Goal: Task Accomplishment & Management: Complete application form

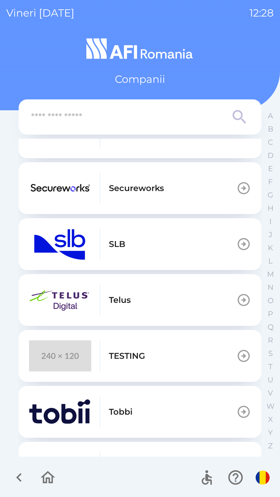
scroll to position [208, 0]
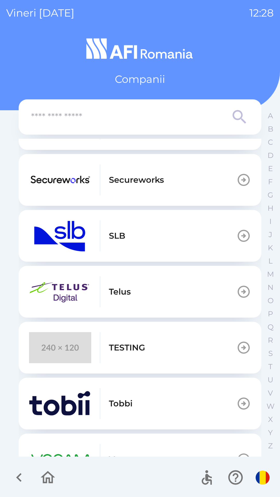
click at [135, 352] on p "TESTING" at bounding box center [127, 347] width 36 height 12
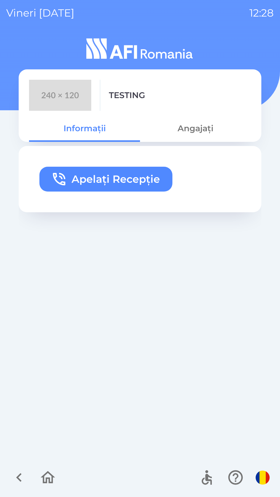
click at [101, 183] on button "Apelați Recepție" at bounding box center [105, 179] width 133 height 25
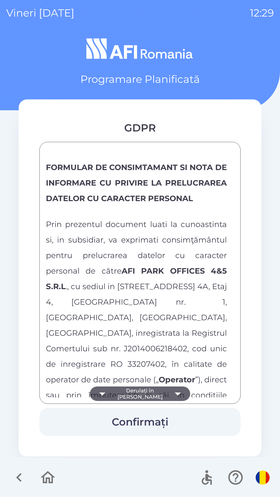
click at [151, 395] on button "Derulați în [PERSON_NAME]" at bounding box center [140, 393] width 100 height 14
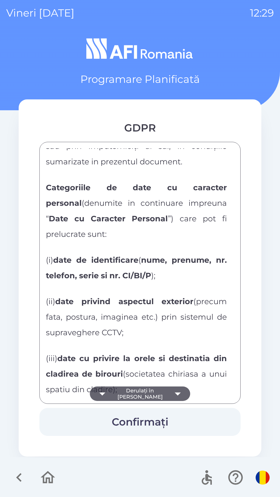
click at [151, 396] on button "Derulați în [PERSON_NAME]" at bounding box center [140, 393] width 100 height 14
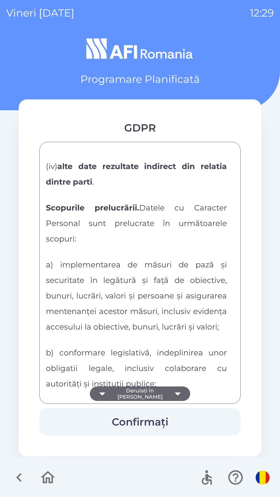
click at [151, 394] on button "Derulați în [PERSON_NAME]" at bounding box center [140, 393] width 100 height 14
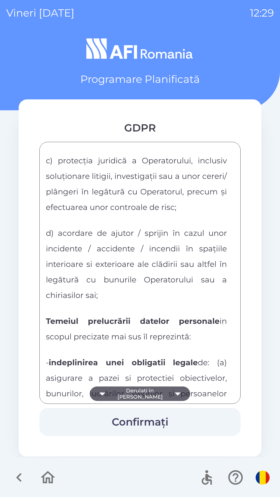
click at [147, 397] on button "Derulați în [PERSON_NAME]" at bounding box center [140, 393] width 100 height 14
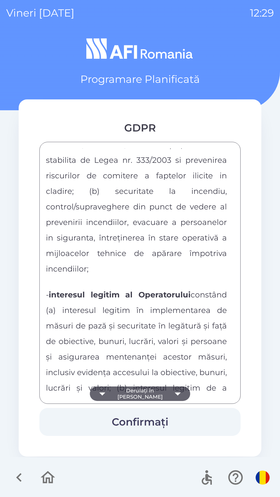
click at [146, 395] on button "Derulați în [PERSON_NAME]" at bounding box center [140, 393] width 100 height 14
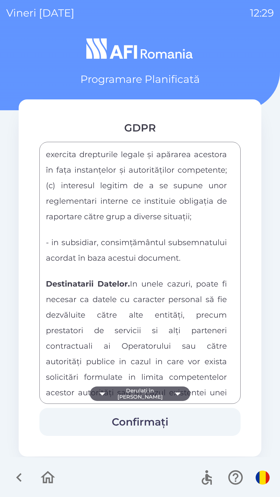
click at [142, 396] on button "Derulați în [PERSON_NAME]" at bounding box center [140, 393] width 100 height 14
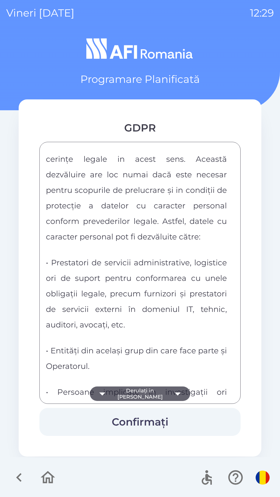
click at [137, 396] on button "Derulați în [PERSON_NAME]" at bounding box center [140, 393] width 100 height 14
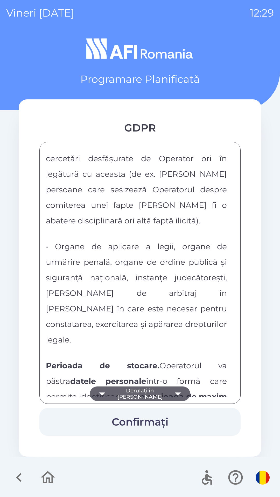
click at [145, 392] on button "Derulați în [PERSON_NAME]" at bounding box center [140, 393] width 100 height 14
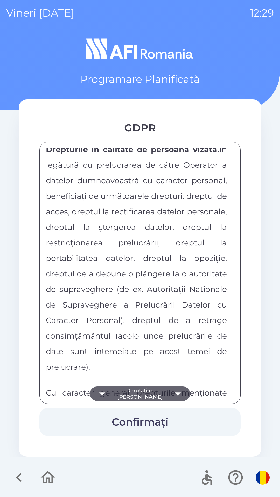
click at [145, 394] on button "Derulați în [PERSON_NAME]" at bounding box center [140, 393] width 100 height 14
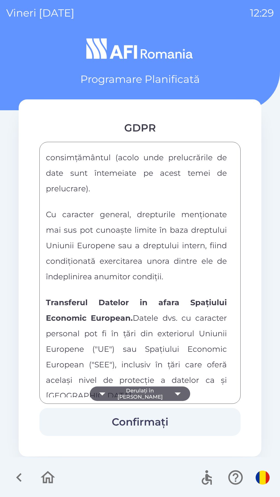
click at [146, 392] on button "Derulați în [PERSON_NAME]" at bounding box center [140, 393] width 100 height 14
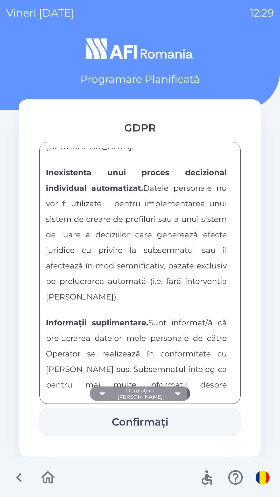
click at [145, 394] on button "Derulați în [PERSON_NAME]" at bounding box center [140, 393] width 100 height 14
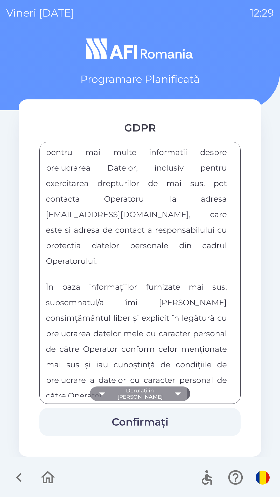
click at [145, 396] on div "FORMULAR DE CONSIMTAMANT SI NOTA DE INFORMARE CU PRIVIRE LA PRELUCRAREA DATELOR…" at bounding box center [140, 272] width 188 height 249
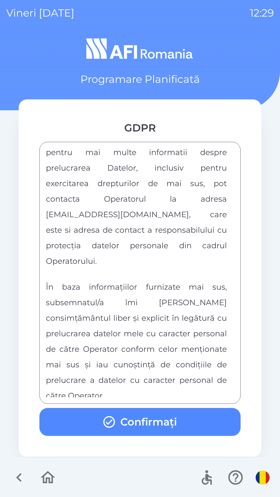
click at [145, 397] on div "FORMULAR DE CONSIMTAMANT SI NOTA DE INFORMARE CU PRIVIRE LA PRELUCRAREA DATELOR…" at bounding box center [140, 272] width 188 height 249
click at [129, 423] on button "Confirmați" at bounding box center [139, 422] width 201 height 28
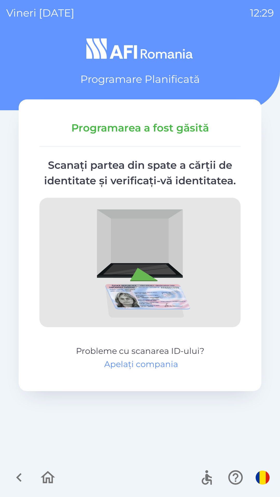
click at [146, 364] on button "Apelați compania" at bounding box center [141, 364] width 74 height 12
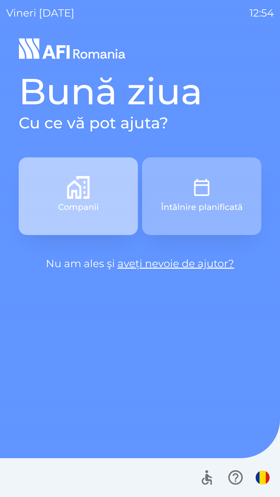
click at [100, 188] on button "Companii" at bounding box center [78, 196] width 119 height 78
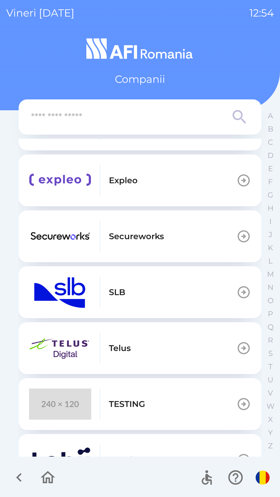
scroll to position [152, 0]
click at [150, 407] on button "TESTING" at bounding box center [140, 404] width 242 height 52
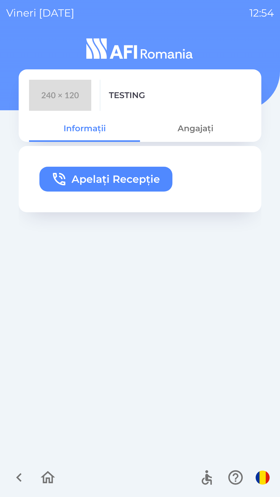
click at [198, 127] on button "Angajați" at bounding box center [195, 128] width 111 height 19
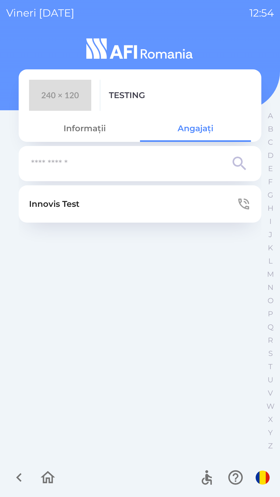
click at [110, 207] on button "Innovis Test" at bounding box center [140, 203] width 242 height 37
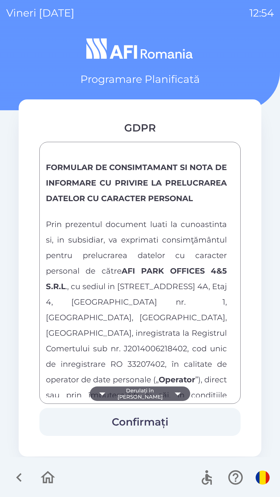
click at [170, 390] on icon "button" at bounding box center [177, 393] width 14 height 14
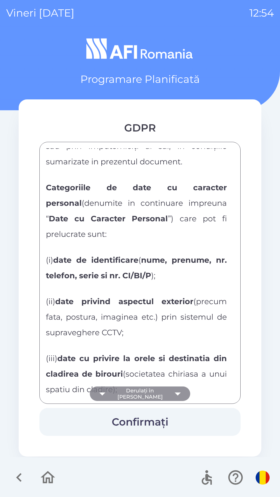
click at [170, 390] on icon "button" at bounding box center [177, 393] width 14 height 14
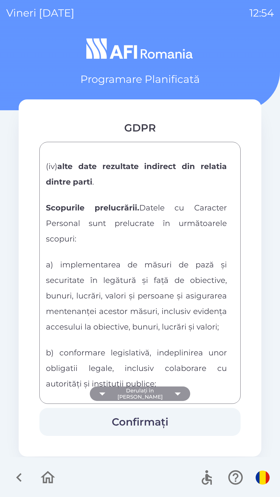
click at [163, 390] on button "Derulați în [PERSON_NAME]" at bounding box center [140, 393] width 100 height 14
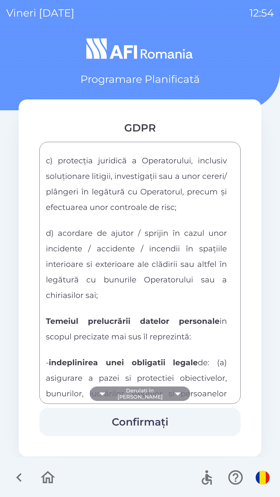
click at [162, 391] on button "Derulați în [PERSON_NAME]" at bounding box center [140, 393] width 100 height 14
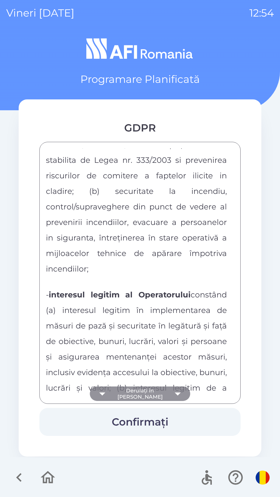
click at [161, 392] on button "Derulați în [PERSON_NAME]" at bounding box center [140, 393] width 100 height 14
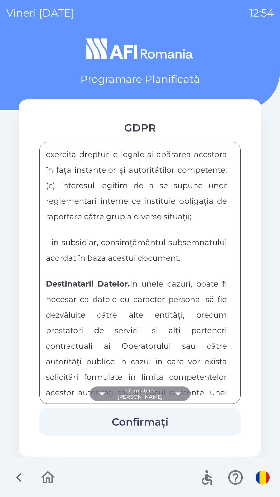
click at [161, 394] on button "Derulați în [PERSON_NAME]" at bounding box center [140, 393] width 100 height 14
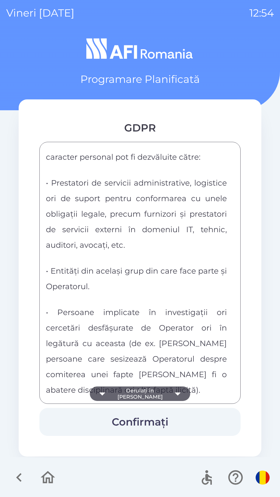
click at [162, 394] on button "Derulați în [PERSON_NAME]" at bounding box center [140, 393] width 100 height 14
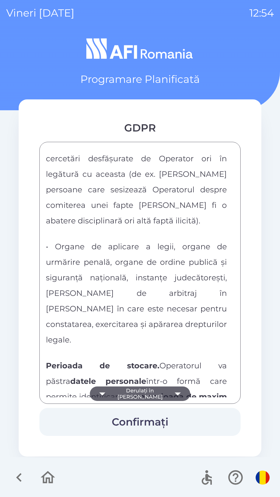
click at [161, 395] on button "Derulați în [PERSON_NAME]" at bounding box center [140, 393] width 100 height 14
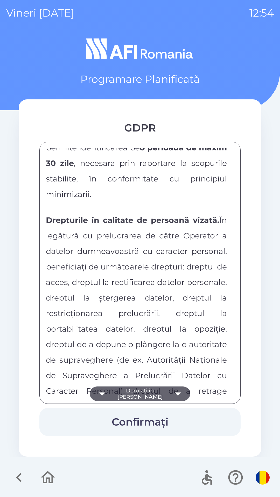
click at [162, 395] on button "Derulați în [PERSON_NAME]" at bounding box center [140, 393] width 100 height 14
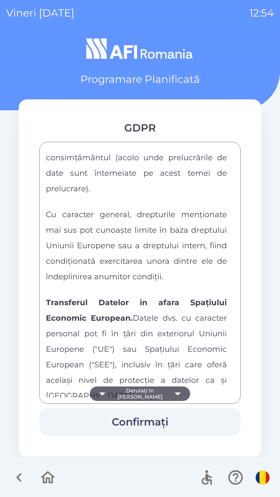
click at [161, 396] on button "Derulați în [PERSON_NAME]" at bounding box center [140, 393] width 100 height 14
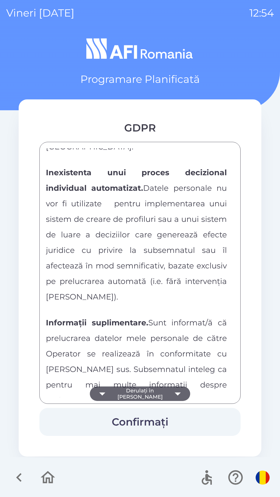
click at [161, 395] on button "Derulați în [PERSON_NAME]" at bounding box center [140, 393] width 100 height 14
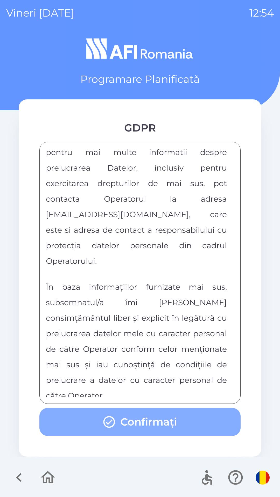
click at [157, 423] on button "Confirmați" at bounding box center [139, 422] width 201 height 28
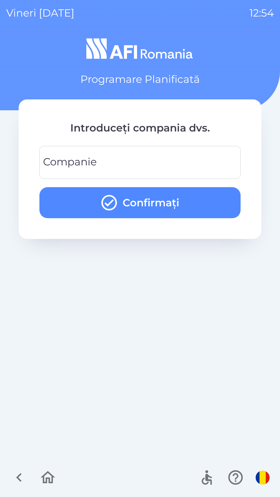
click at [132, 163] on input "Companie" at bounding box center [140, 162] width 188 height 20
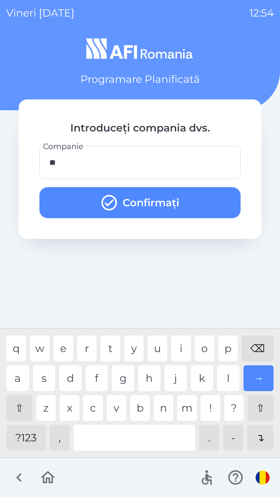
type input "***"
click at [178, 201] on button "Confirmați" at bounding box center [139, 202] width 201 height 31
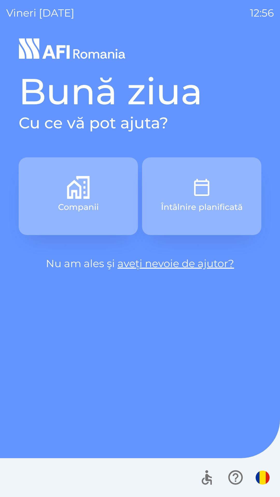
click at [199, 185] on img "button" at bounding box center [201, 187] width 23 height 23
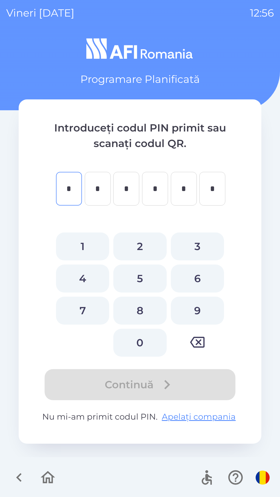
click at [256, 476] on img "button" at bounding box center [262, 478] width 14 height 14
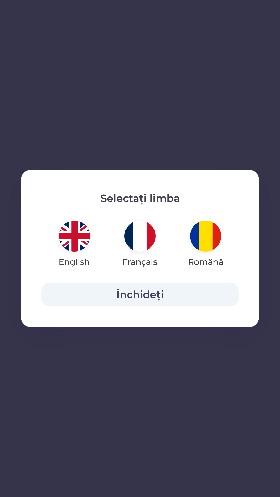
click at [68, 238] on img "button" at bounding box center [74, 236] width 31 height 31
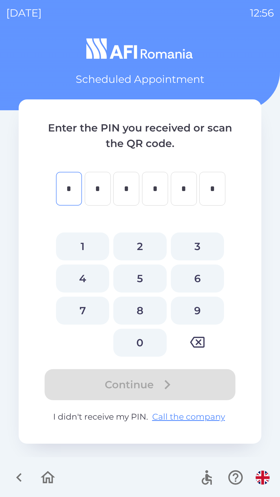
type input "*"
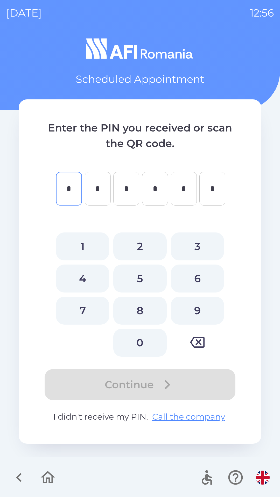
type input "*"
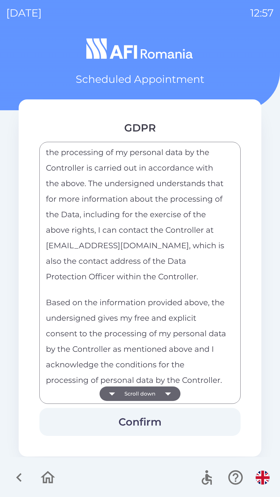
scroll to position [2520, 0]
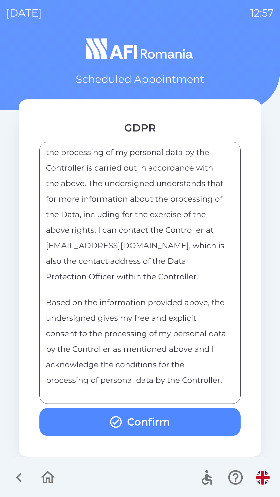
click at [169, 418] on button "Confirm" at bounding box center [139, 422] width 201 height 28
